Goal: Check status

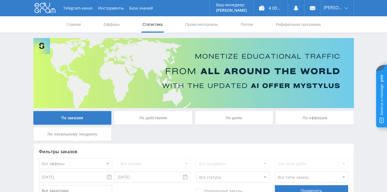
click at [223, 117] on div "По дням" at bounding box center [234, 118] width 78 height 14
click at [0, 0] on input "По дням" at bounding box center [0, 0] width 0 height 0
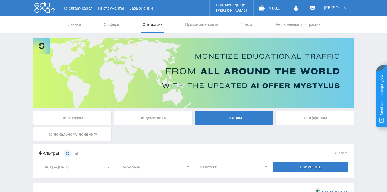
click at [71, 117] on div "По заказам" at bounding box center [72, 118] width 78 height 14
click at [0, 0] on input "По заказам" at bounding box center [0, 0] width 0 height 0
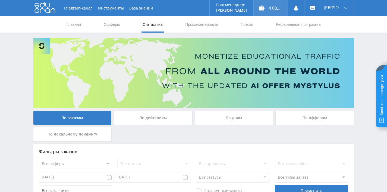
click at [276, 10] on div "4 009,00 ₽" at bounding box center [271, 8] width 34 height 16
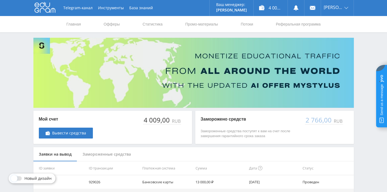
scroll to position [59, 0]
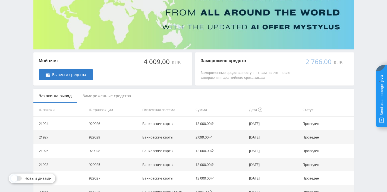
click at [102, 95] on div "Замороженные средства" at bounding box center [106, 96] width 59 height 14
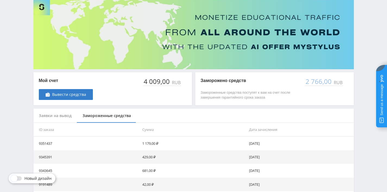
scroll to position [20, 0]
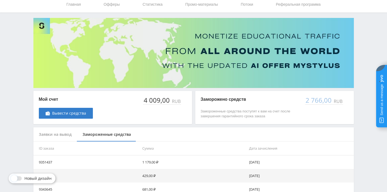
click at [62, 135] on div "Заявки на вывод" at bounding box center [55, 134] width 44 height 14
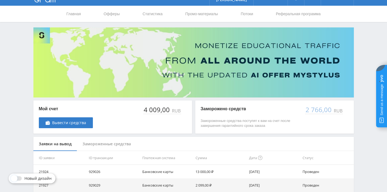
scroll to position [0, 0]
